Goal: Information Seeking & Learning: Learn about a topic

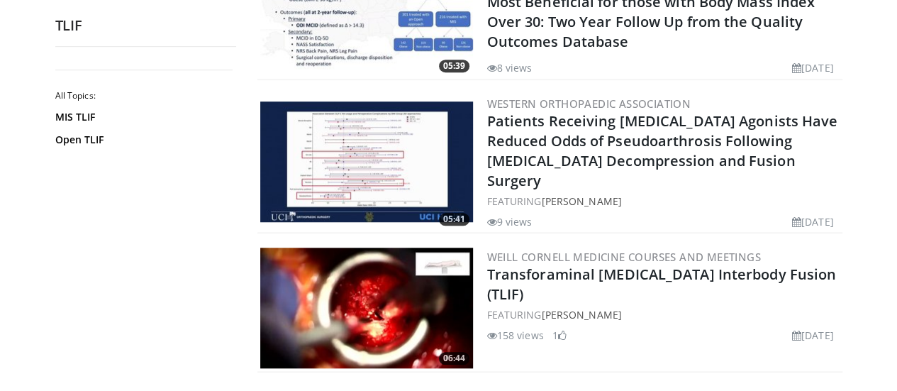
scroll to position [483, 0]
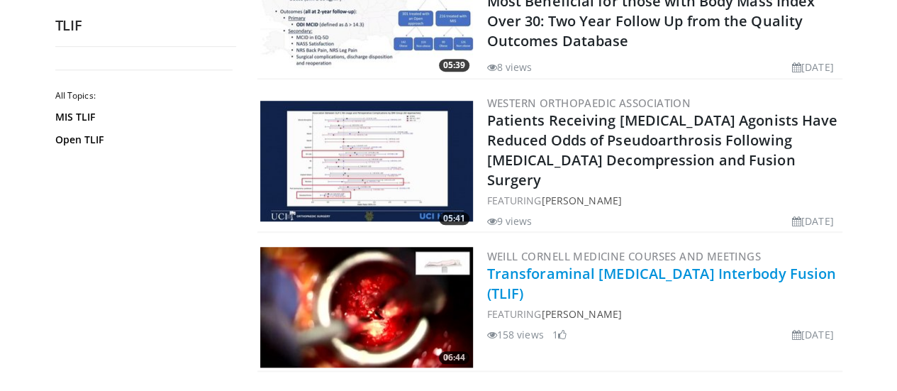
click at [670, 267] on link "Transforaminal Lumbar Interbody Fusion (TLIF)" at bounding box center [661, 283] width 349 height 39
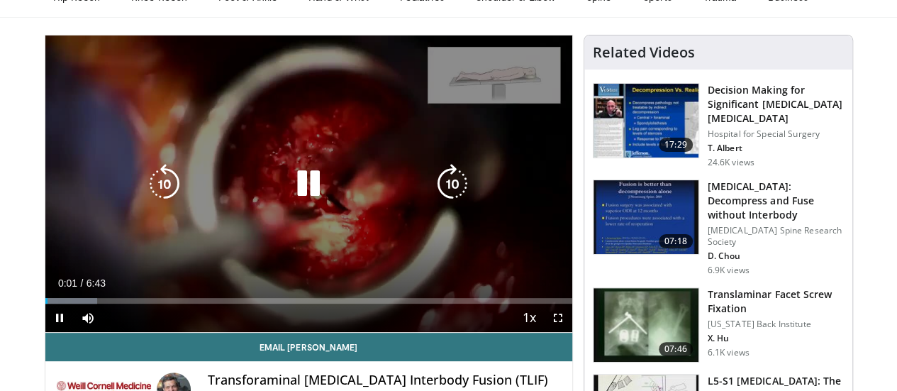
scroll to position [75, 0]
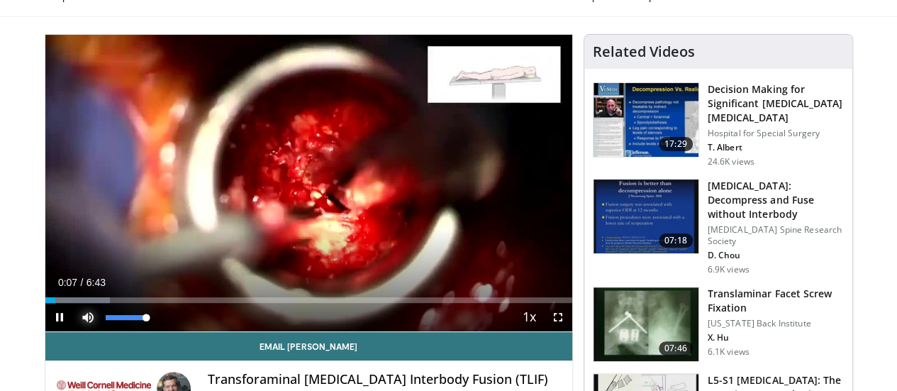
click at [74, 331] on span "Video Player" at bounding box center [88, 317] width 28 height 28
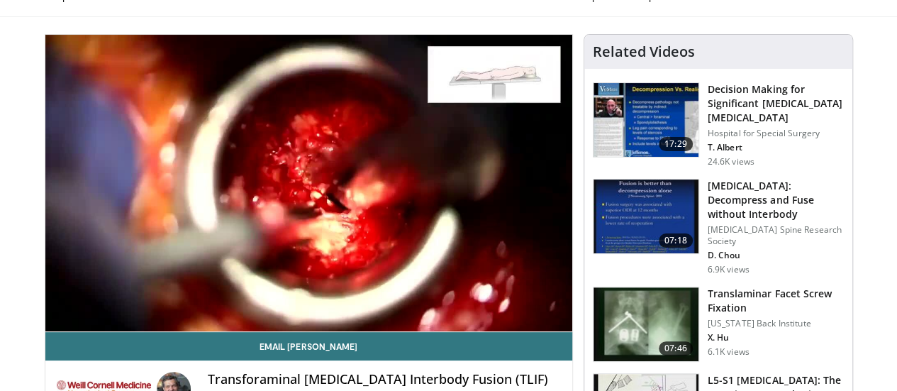
click at [55, 332] on video-js "**********" at bounding box center [308, 183] width 527 height 297
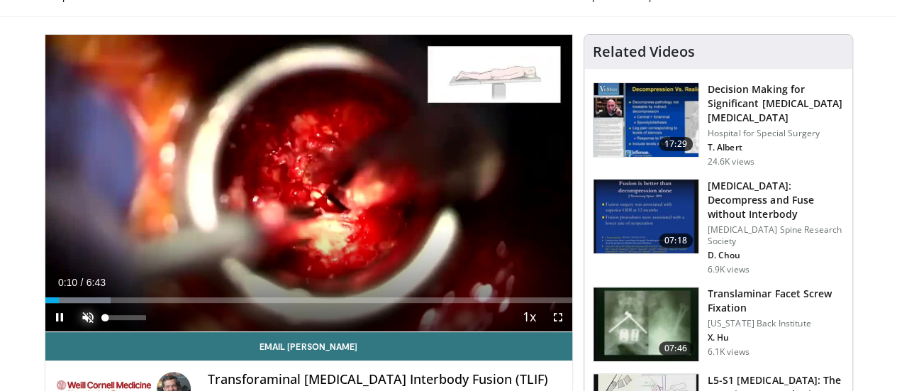
click at [74, 331] on span "Video Player" at bounding box center [88, 317] width 28 height 28
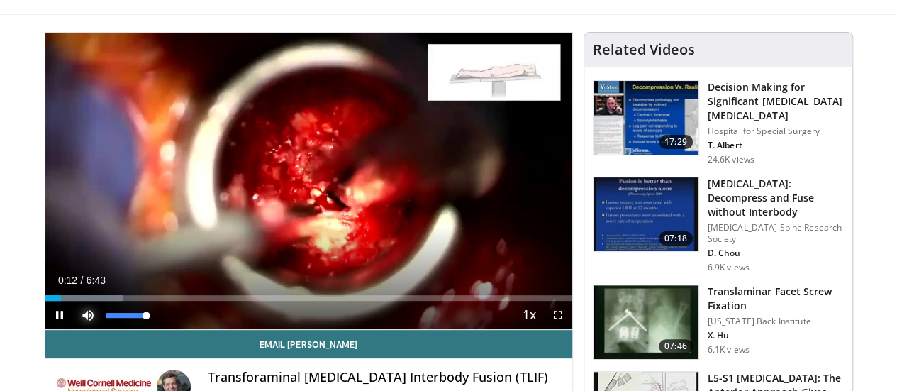
scroll to position [77, 0]
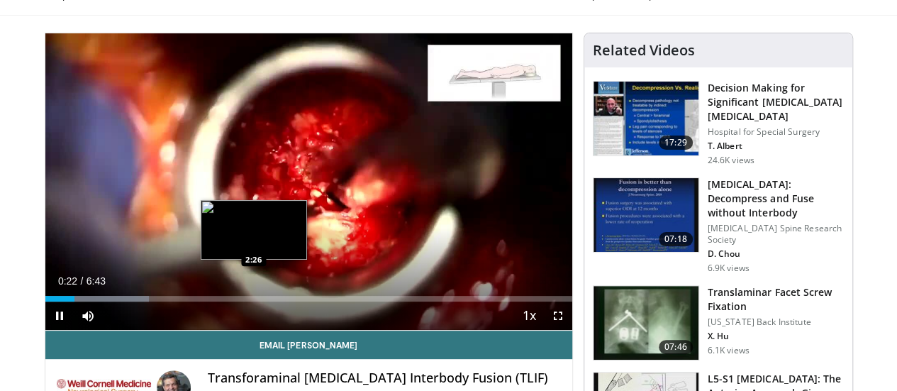
click at [218, 301] on div "Loaded : 19.77% 0:22 2:26" at bounding box center [308, 294] width 527 height 13
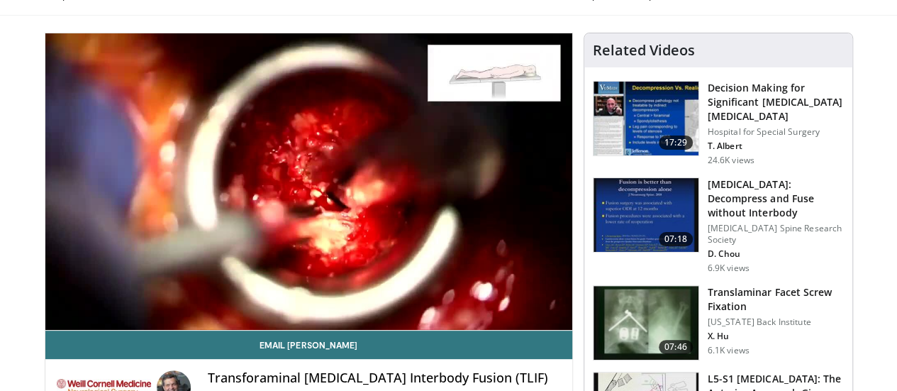
click at [65, 321] on video-js "**********" at bounding box center [308, 181] width 527 height 297
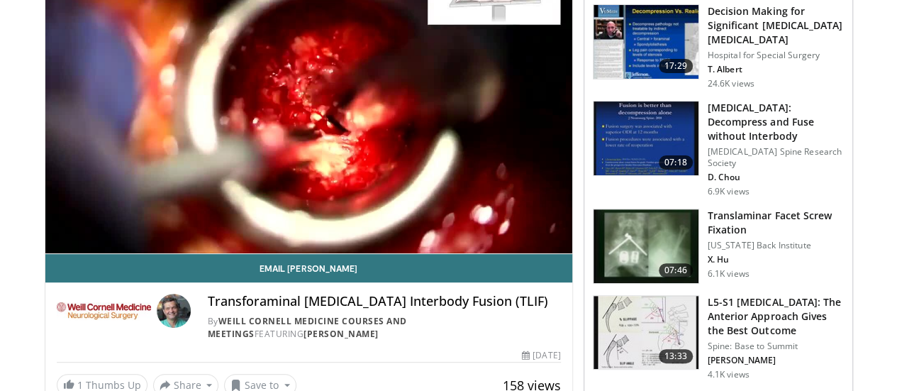
scroll to position [151, 0]
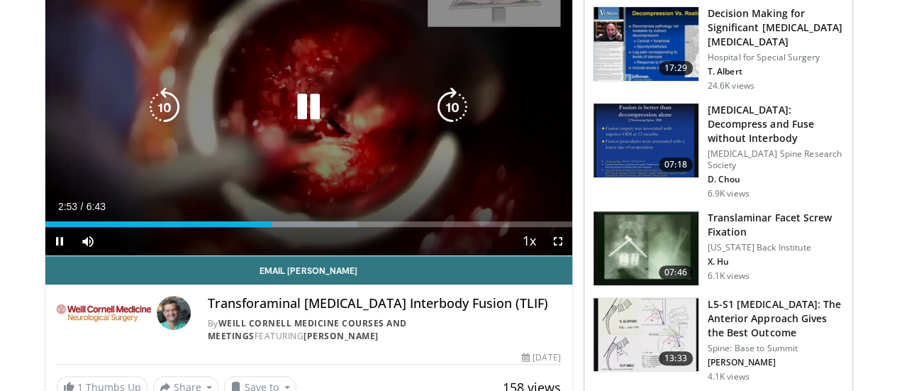
click at [298, 118] on icon "Video Player" at bounding box center [308, 107] width 40 height 40
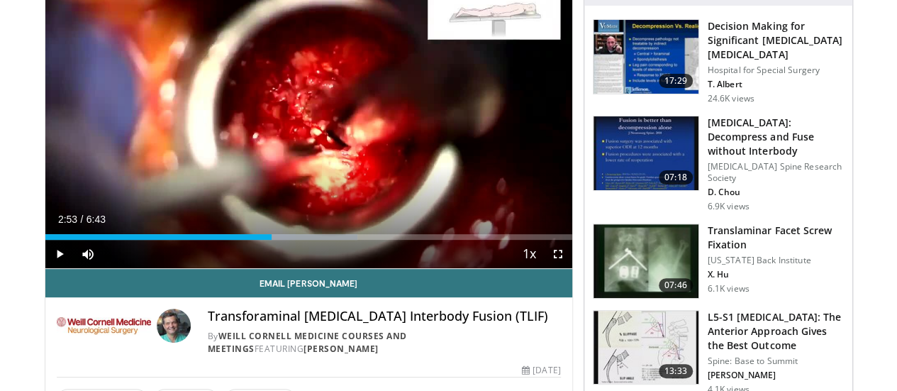
scroll to position [130, 0]
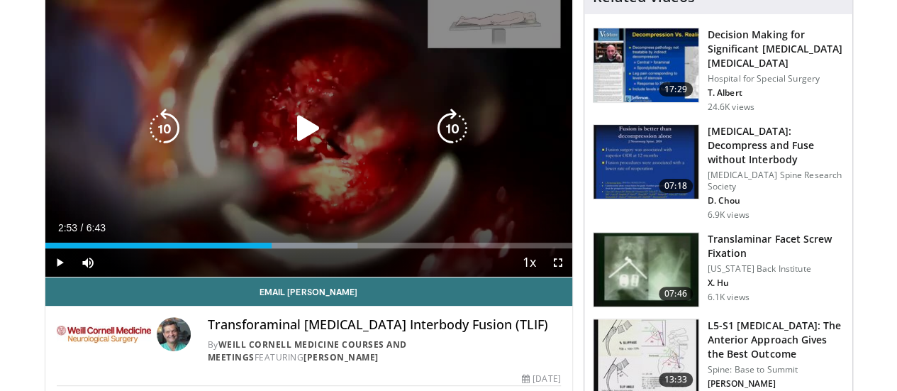
click at [288, 138] on icon "Video Player" at bounding box center [308, 128] width 40 height 40
click at [302, 148] on icon "Video Player" at bounding box center [308, 128] width 40 height 40
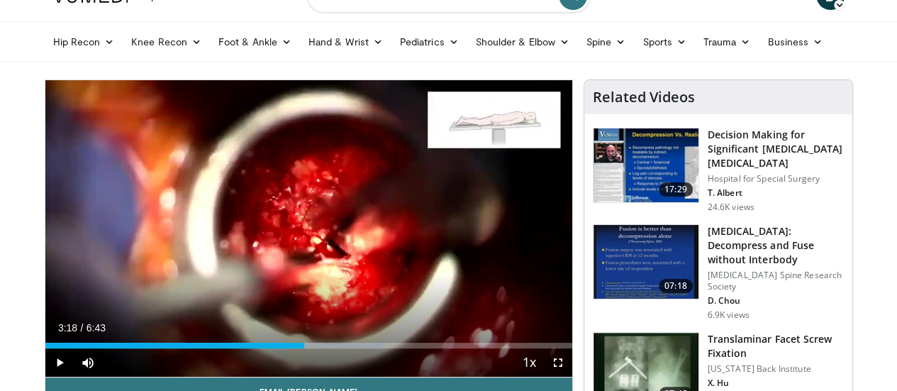
scroll to position [0, 0]
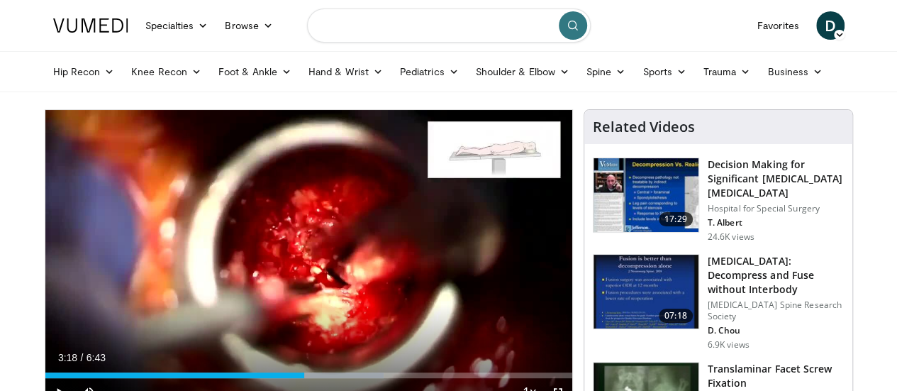
click at [485, 24] on input "Search topics, interventions" at bounding box center [449, 26] width 284 height 34
type input "**********"
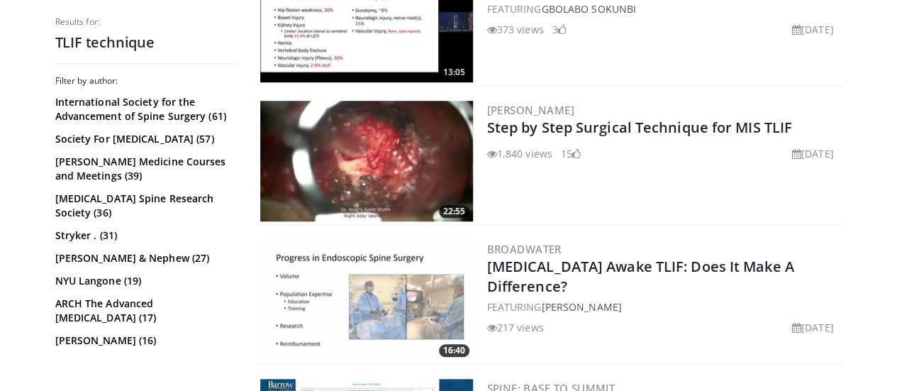
scroll to position [491, 0]
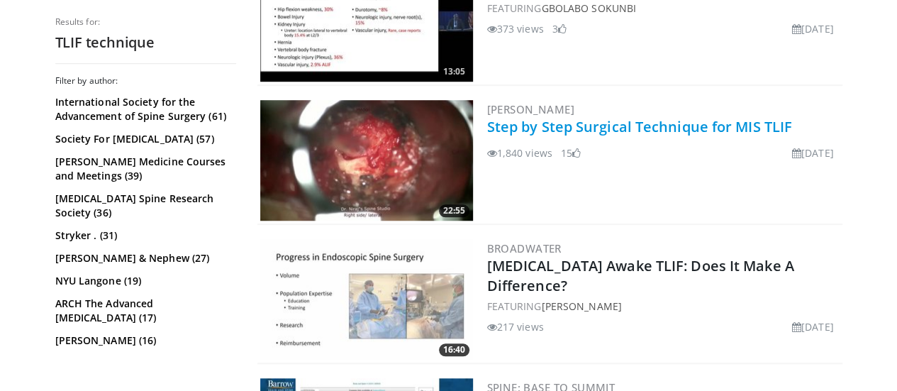
click at [592, 126] on link "Step by Step Surgical Technique for MIS TLIF" at bounding box center [639, 126] width 305 height 19
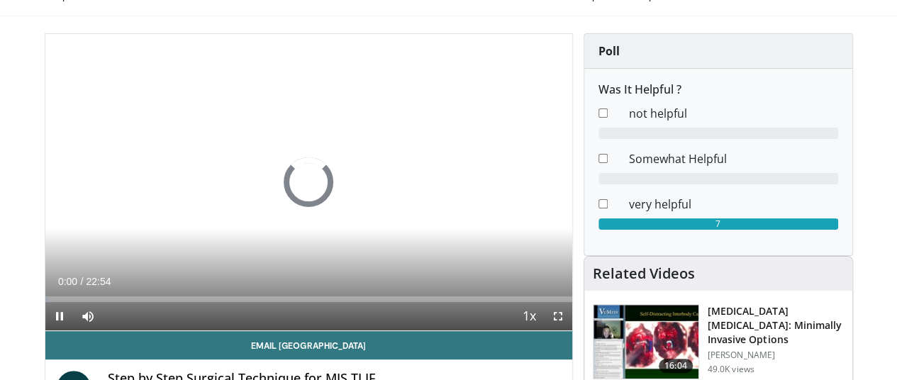
scroll to position [79, 1]
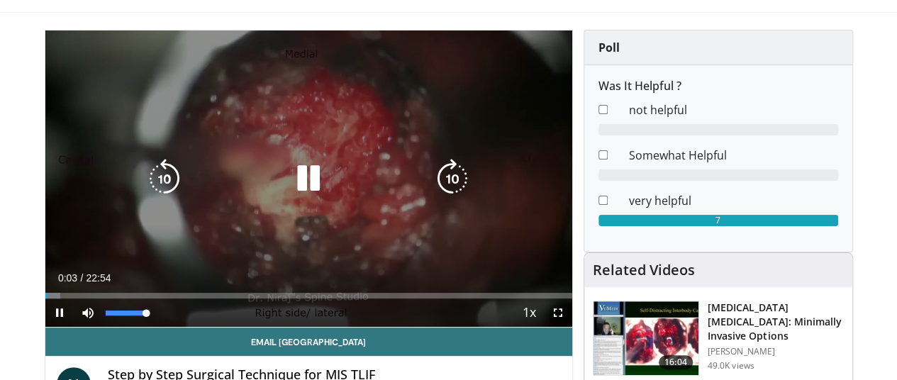
click at [86, 327] on video-js "**********" at bounding box center [308, 178] width 527 height 297
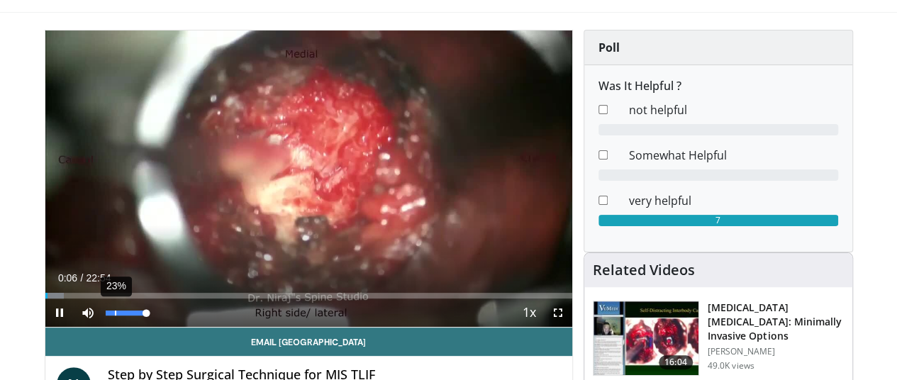
click at [101, 327] on div "23%" at bounding box center [126, 312] width 50 height 28
click at [106, 315] on div "40%" at bounding box center [126, 312] width 40 height 5
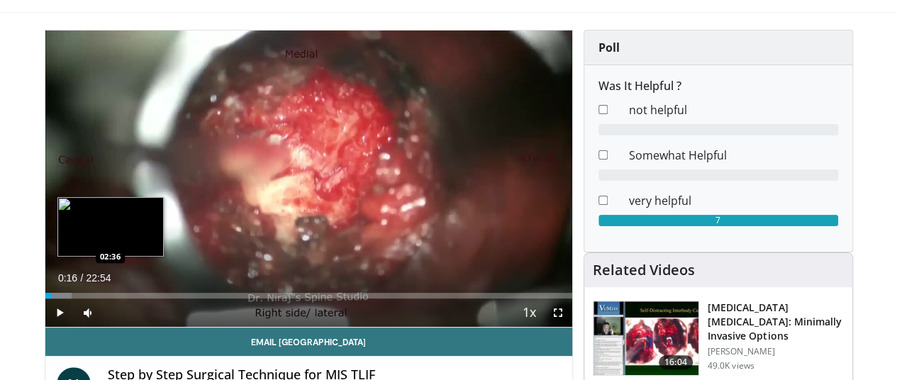
click at [72, 298] on div "Loaded : 5.08% 00:16 02:36" at bounding box center [308, 291] width 527 height 13
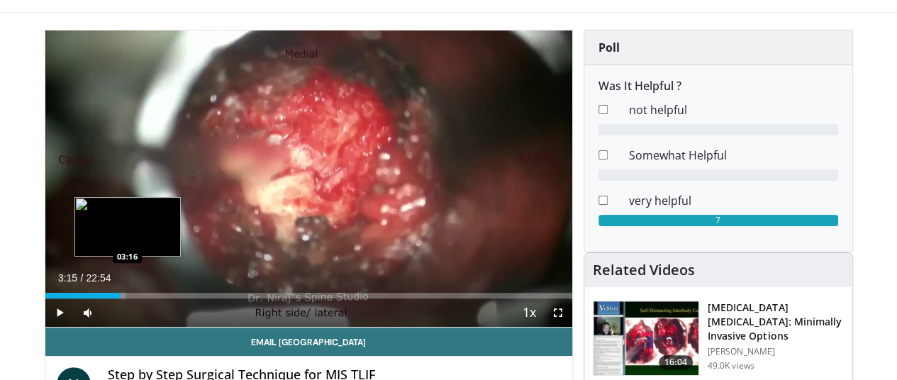
click at [103, 298] on div "Progress Bar" at bounding box center [114, 296] width 23 height 6
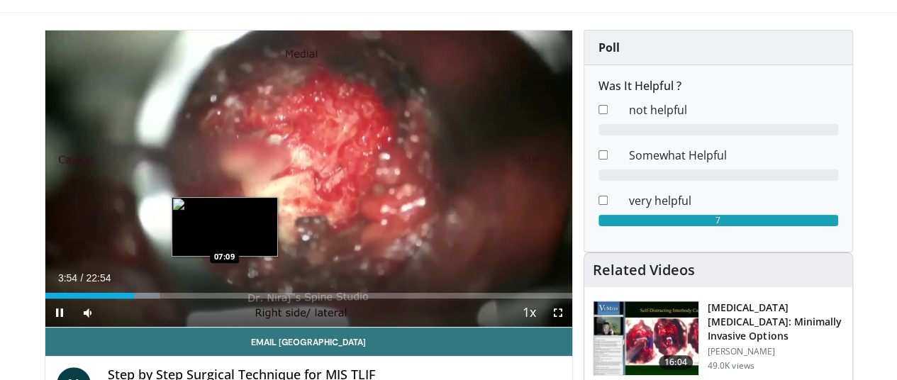
click at [186, 298] on div "Loaded : 21.79% 03:54 07:09" at bounding box center [308, 291] width 527 height 13
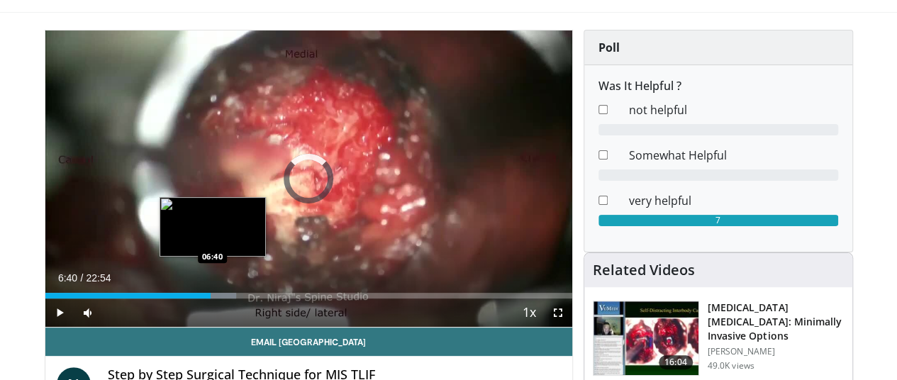
click at [174, 298] on div "07:12" at bounding box center [128, 296] width 166 height 6
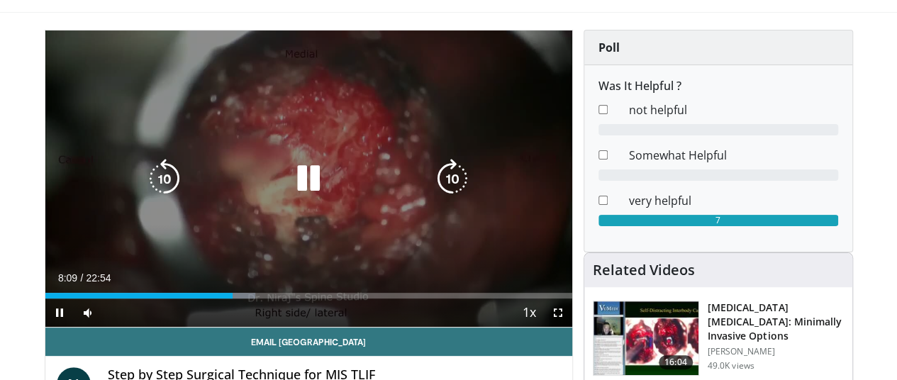
click at [296, 214] on div "10 seconds Tap to unmute" at bounding box center [308, 178] width 527 height 296
click at [289, 196] on icon "Video Player" at bounding box center [308, 179] width 40 height 40
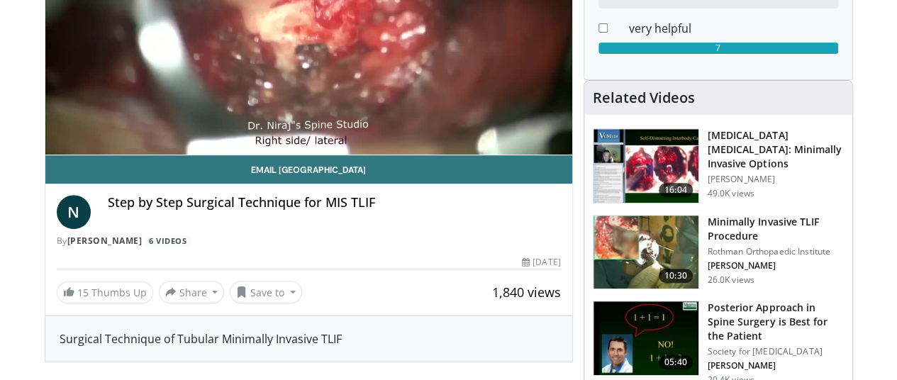
scroll to position [252, 0]
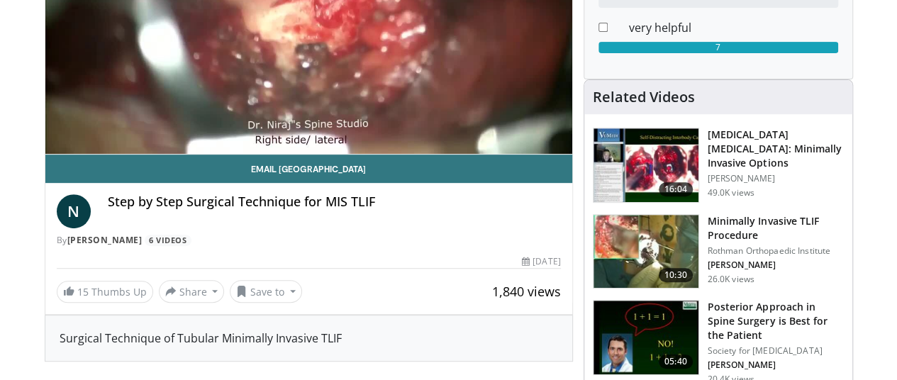
click at [661, 256] on img at bounding box center [645, 252] width 105 height 74
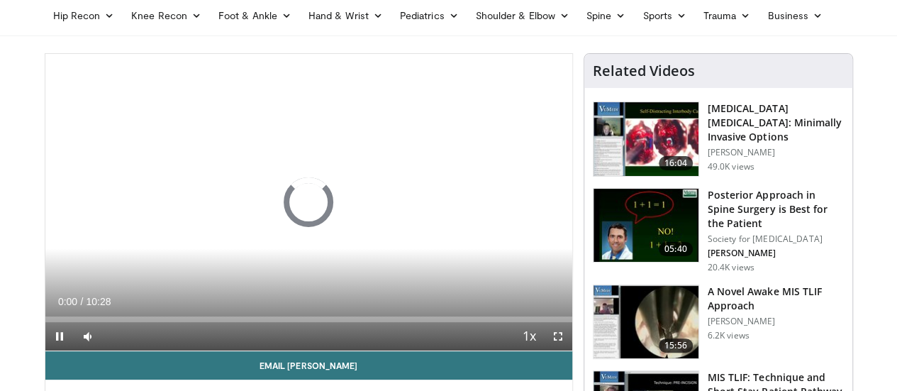
scroll to position [57, 0]
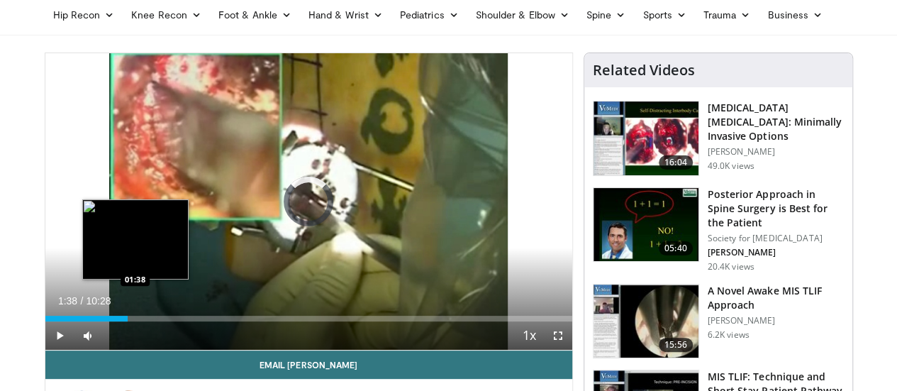
click at [99, 321] on div "Loaded : 0.00% 01:38 01:38" at bounding box center [308, 314] width 527 height 13
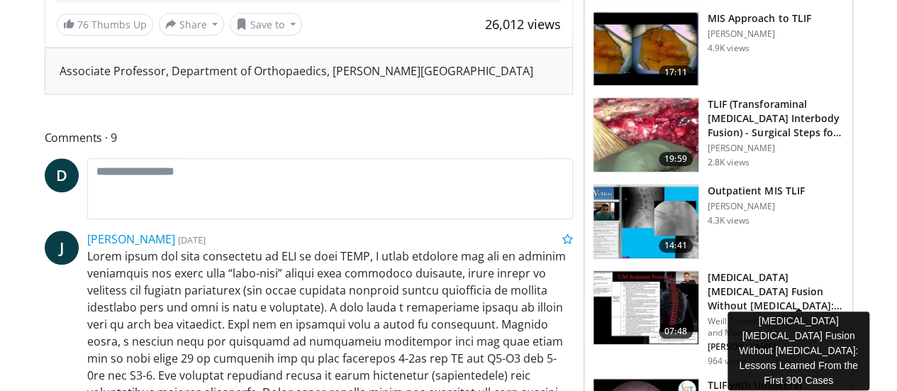
scroll to position [502, 0]
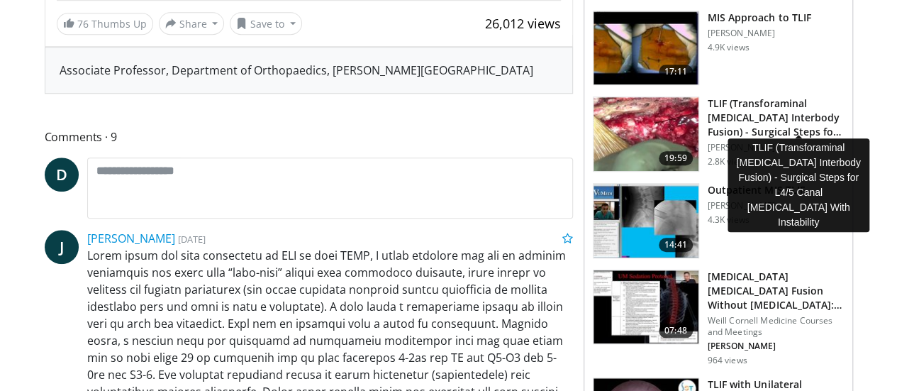
click at [824, 101] on h3 "TLIF (Transforaminal [MEDICAL_DATA] Interbody Fusion) - Surgical Steps for L…" at bounding box center [775, 117] width 136 height 43
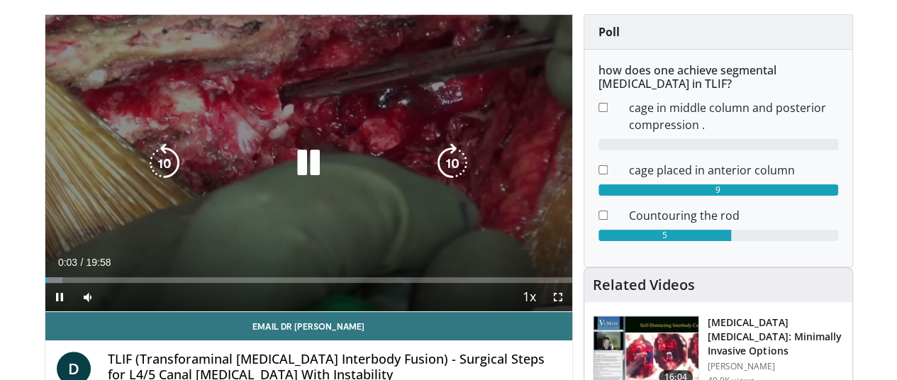
scroll to position [98, 0]
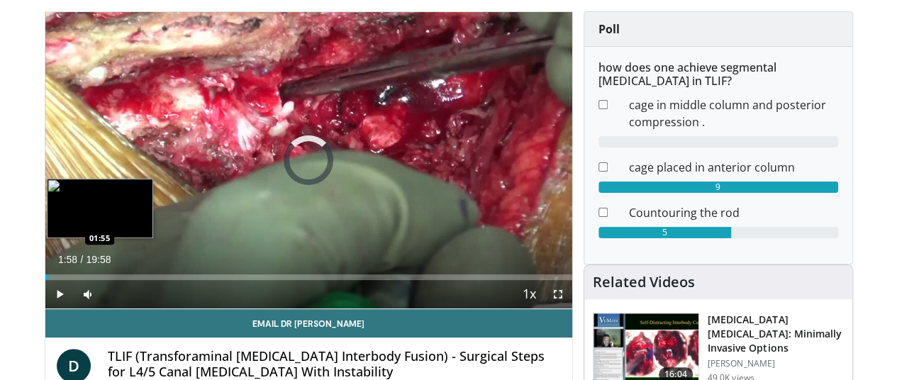
click at [65, 280] on div "Loaded : 0.00% 00:07 01:55" at bounding box center [308, 277] width 527 height 6
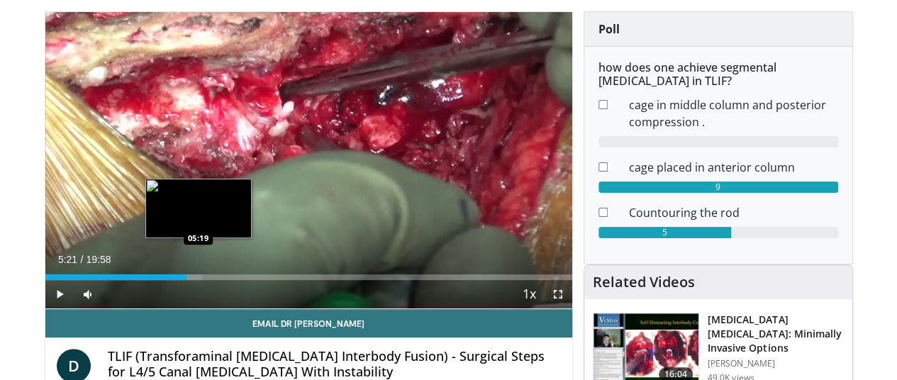
click at [163, 280] on div "Loaded : 29.79% 05:21 05:19" at bounding box center [308, 277] width 527 height 6
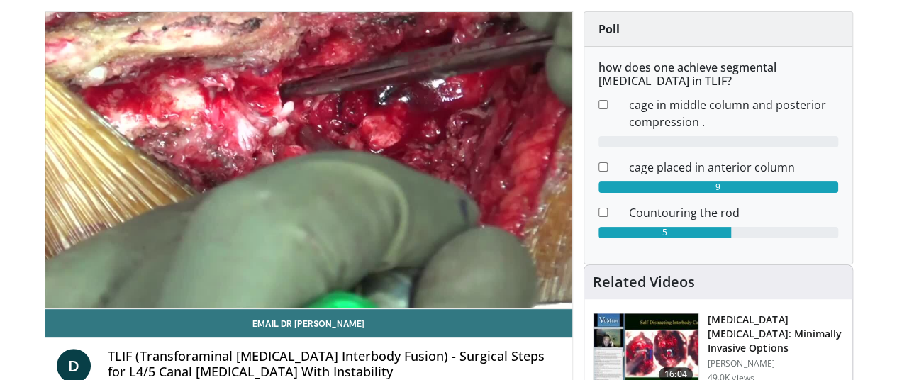
click at [176, 302] on video-js "**********" at bounding box center [308, 160] width 527 height 297
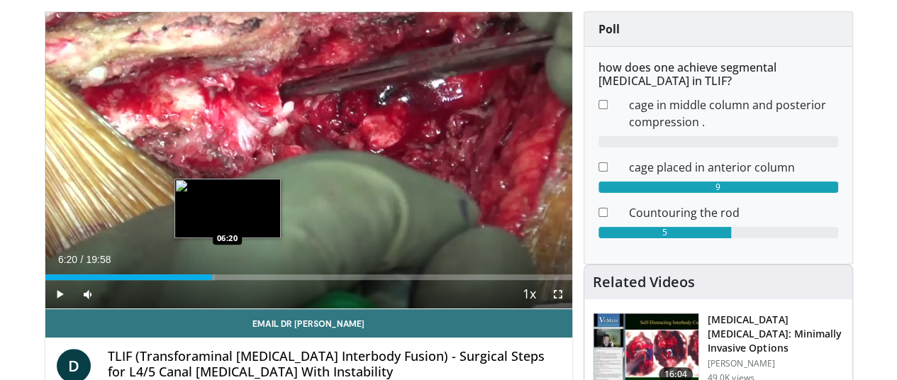
click at [191, 280] on div "Progress Bar" at bounding box center [195, 277] width 42 height 6
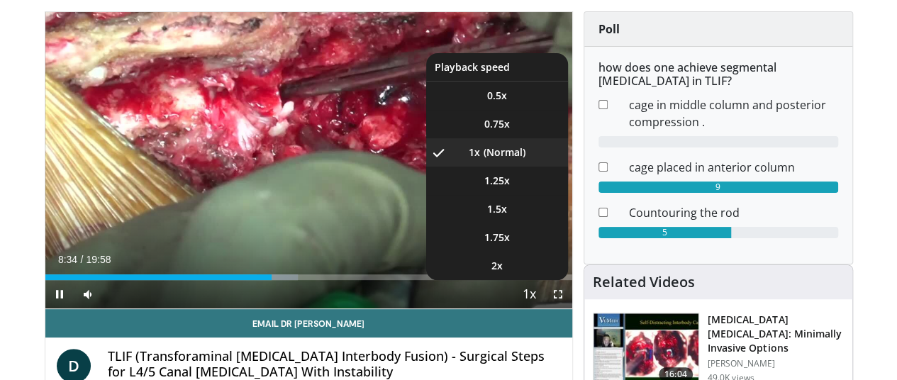
click at [537, 309] on span "Video Player" at bounding box center [530, 295] width 20 height 28
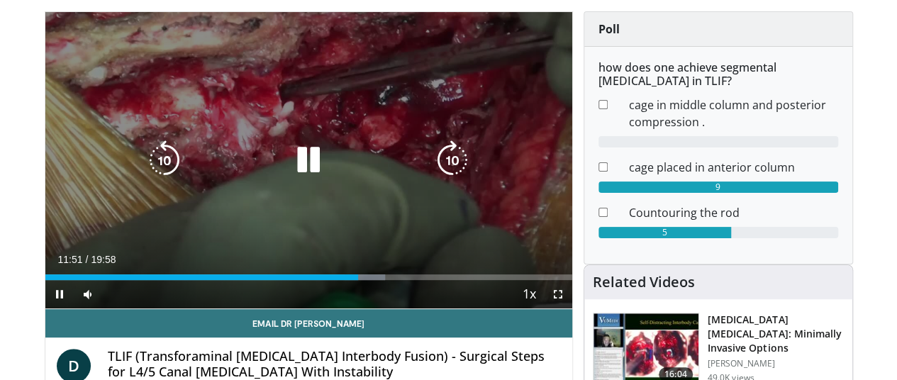
click at [310, 178] on icon "Video Player" at bounding box center [308, 160] width 40 height 40
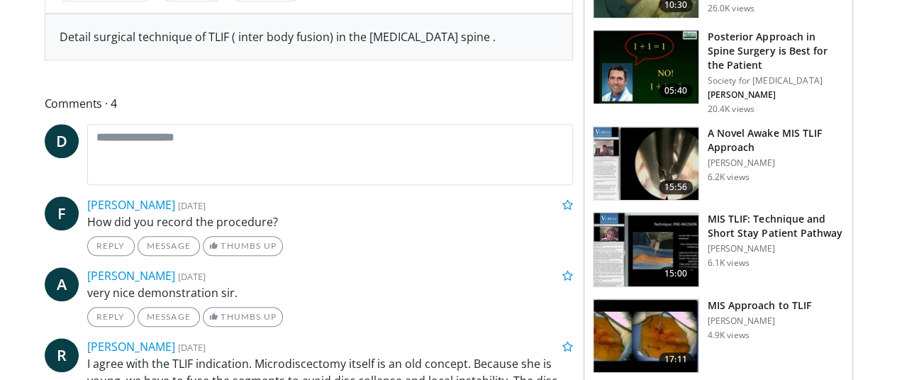
scroll to position [554, 0]
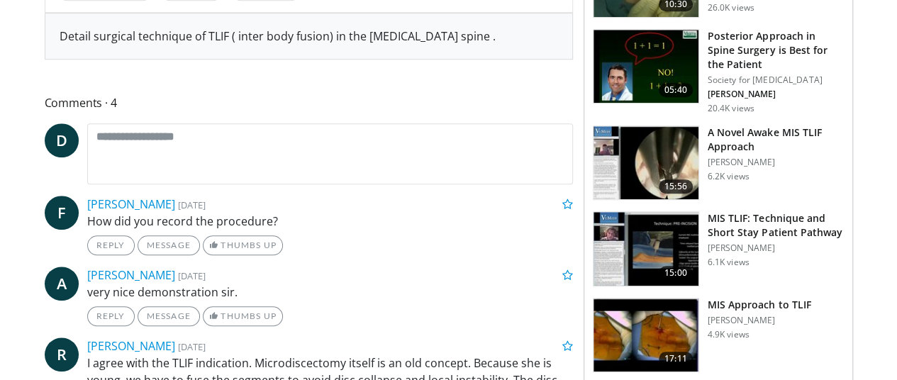
click at [761, 219] on h3 "MIS TLIF: Technique and Short Stay Patient Pathway" at bounding box center [775, 225] width 136 height 28
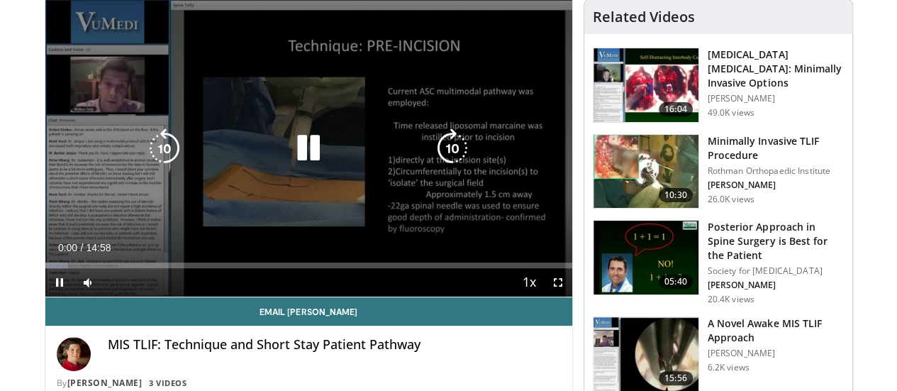
scroll to position [111, 0]
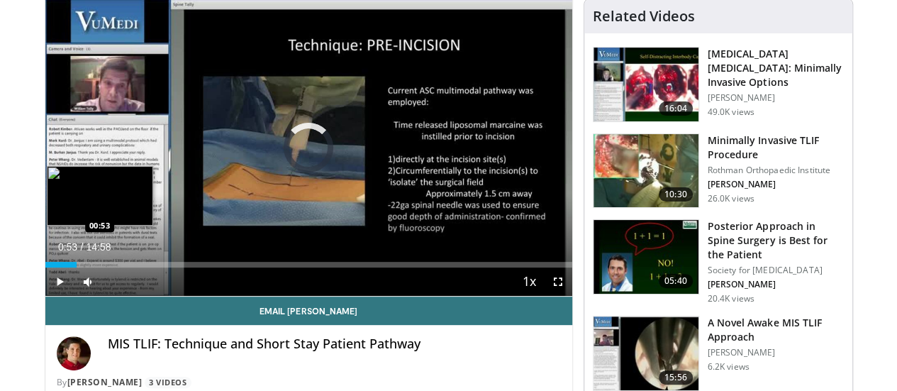
click at [45, 267] on div "Loaded : 0.00% 00:53 00:53" at bounding box center [308, 265] width 527 height 6
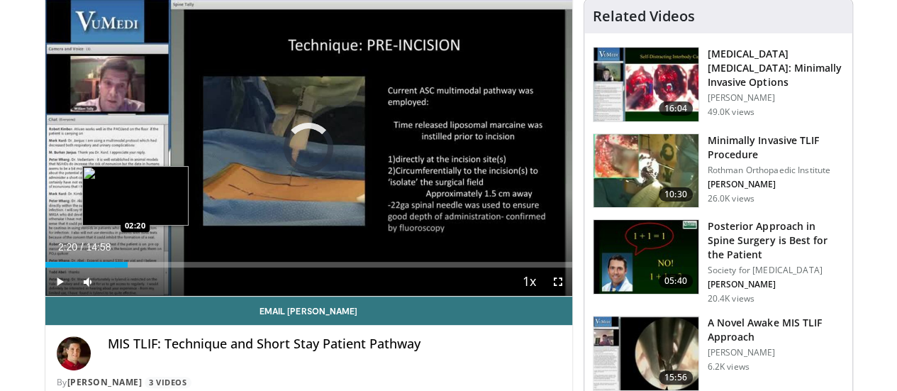
click at [99, 267] on div "Loaded : 13.32% 02:20 02:20" at bounding box center [308, 265] width 527 height 6
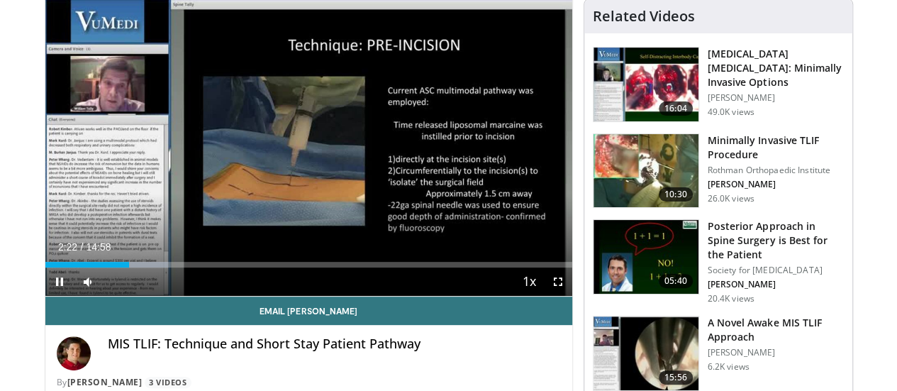
click at [155, 293] on div "Current Time 2:22 / Duration 14:58 Pause Skip Backward Skip Forward Mute Loaded…" at bounding box center [308, 281] width 527 height 28
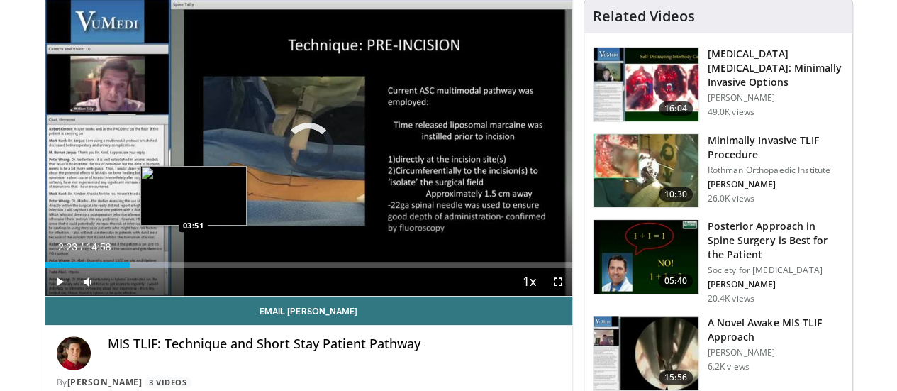
click at [157, 267] on div "Loaded : 23.32% 02:24 03:51" at bounding box center [308, 265] width 527 height 6
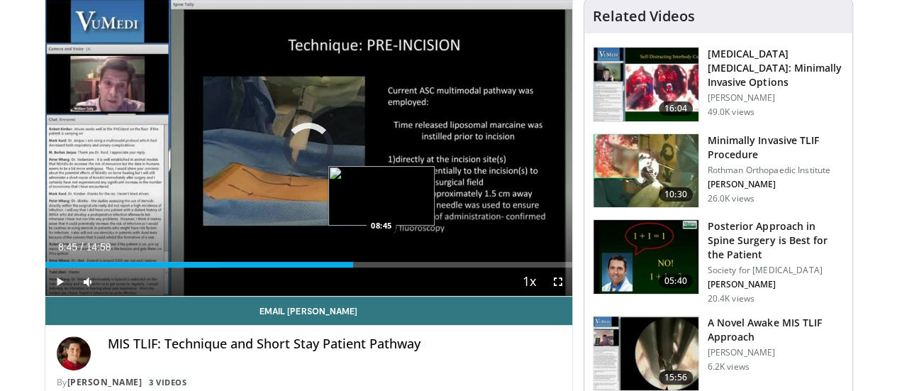
click at [345, 267] on div "Loaded : 33.32% 03:57 08:45" at bounding box center [308, 260] width 527 height 13
click at [356, 267] on div "Loaded : 65.53% 09:03 09:02" at bounding box center [308, 265] width 527 height 6
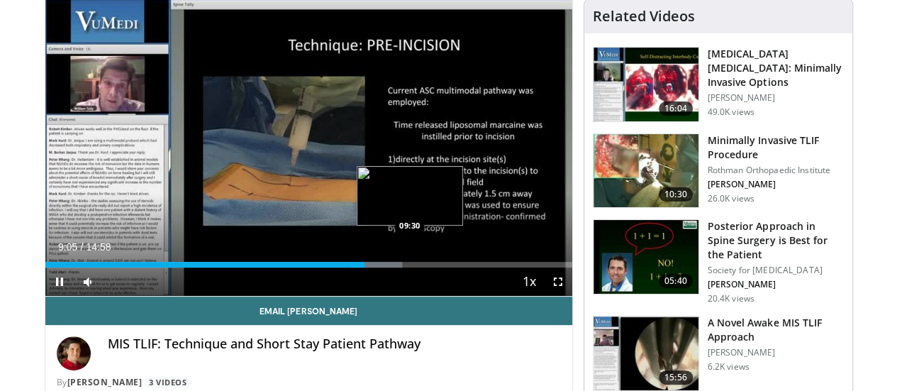
click at [374, 267] on div "Loaded : 67.76% 09:05 09:30" at bounding box center [308, 260] width 527 height 13
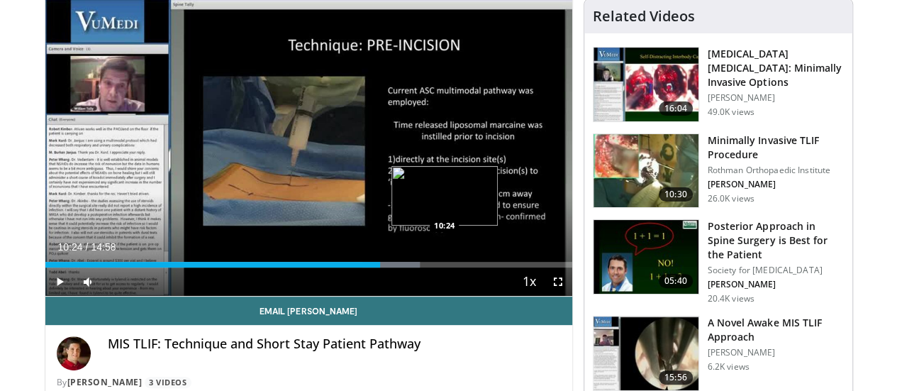
click at [408, 267] on div "Progress Bar" at bounding box center [390, 265] width 57 height 6
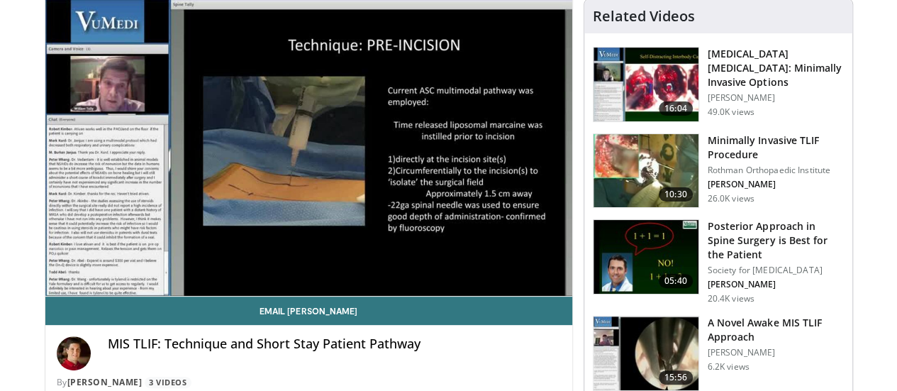
click at [444, 291] on div "10 seconds Tap to unmute" at bounding box center [308, 147] width 527 height 296
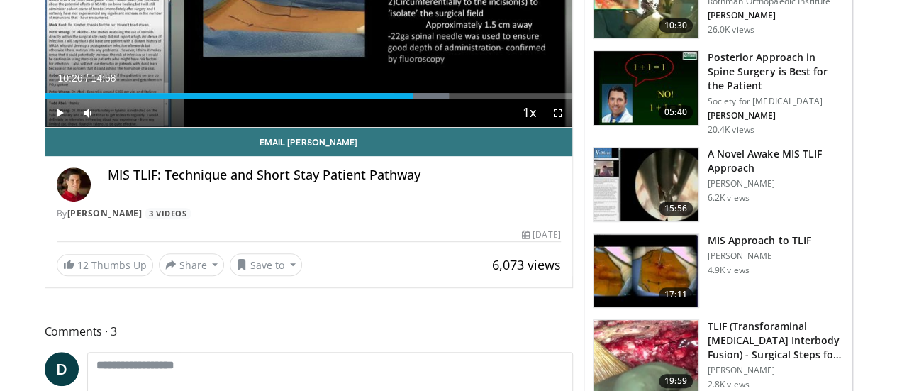
scroll to position [281, 0]
